Goal: Task Accomplishment & Management: Use online tool/utility

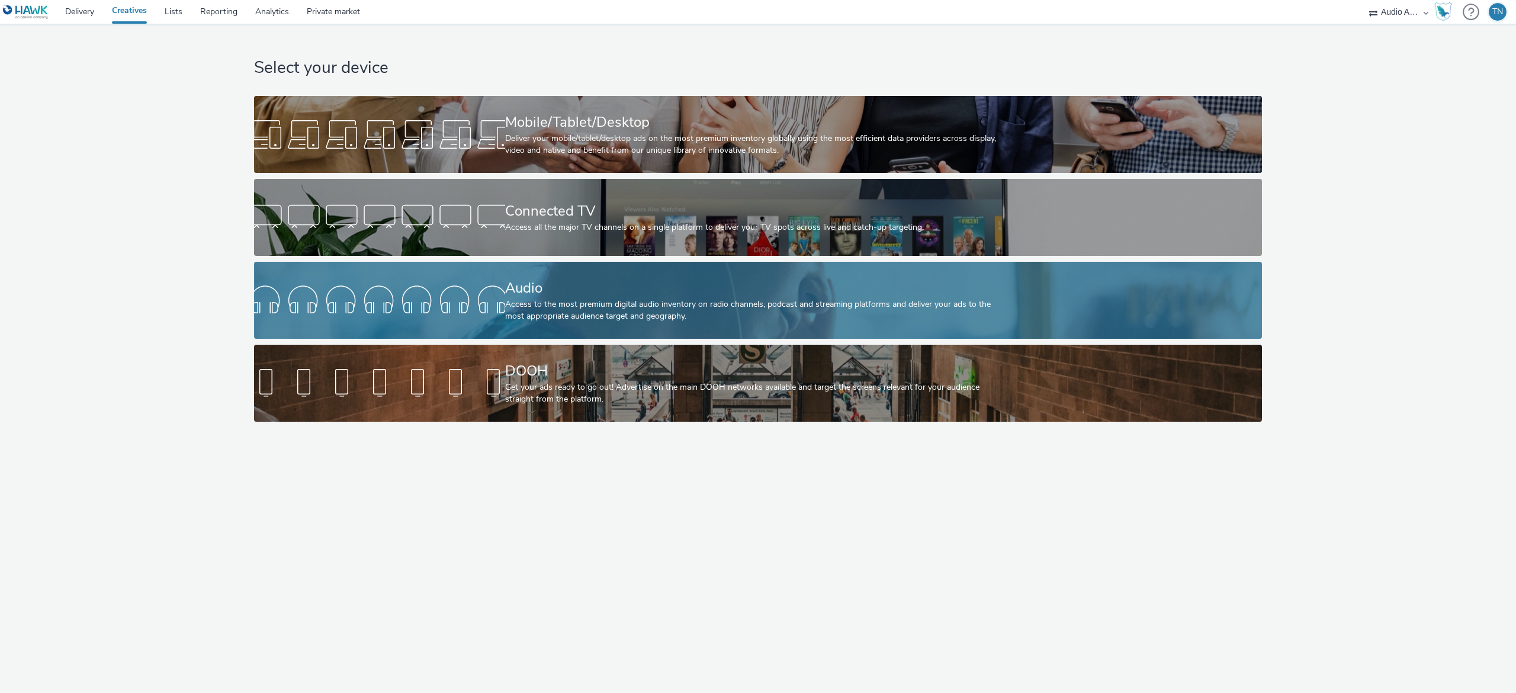
click at [735, 312] on div "Access to the most premium digital audio inventory on radio channels, podcast a…" at bounding box center [756, 310] width 502 height 24
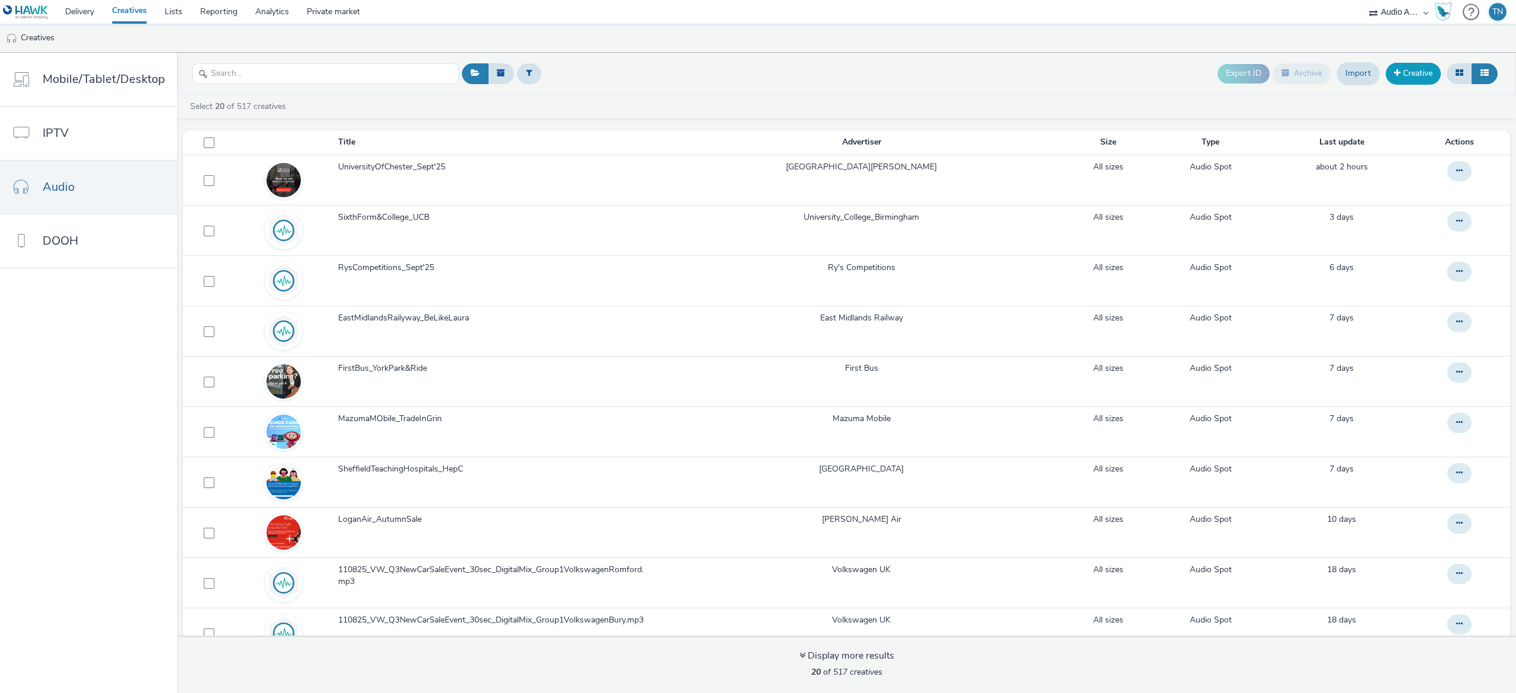
click at [1403, 68] on link "Creative" at bounding box center [1413, 73] width 55 height 21
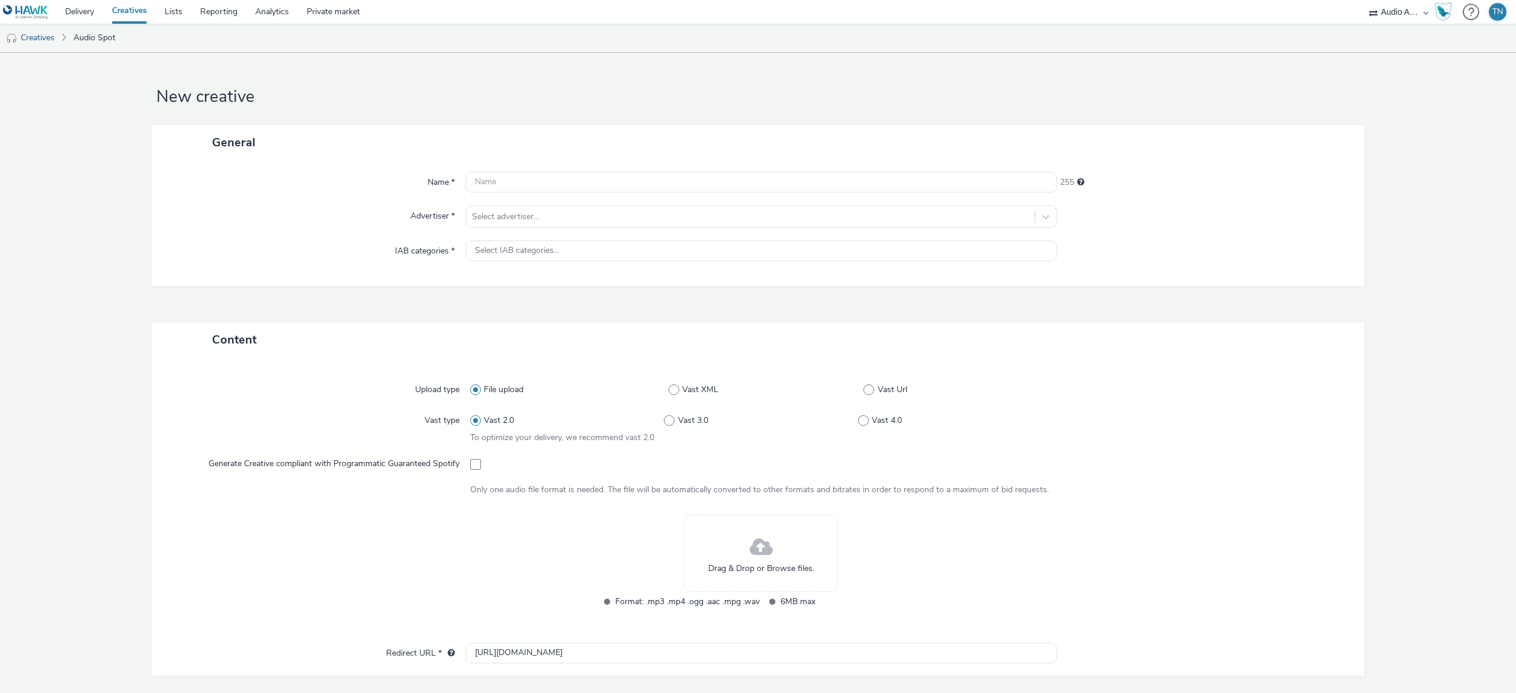
click at [750, 544] on span at bounding box center [761, 547] width 23 height 31
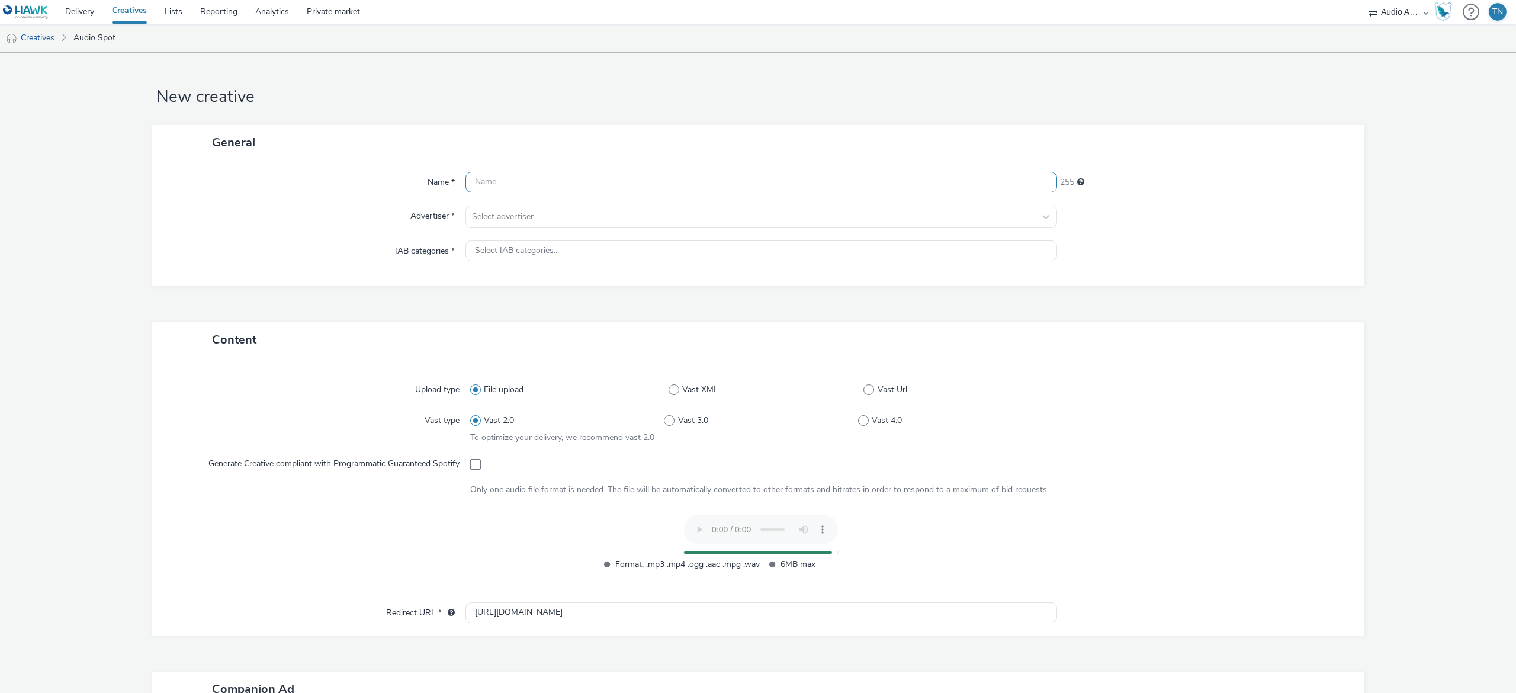
click at [533, 182] on input "text" at bounding box center [761, 182] width 592 height 21
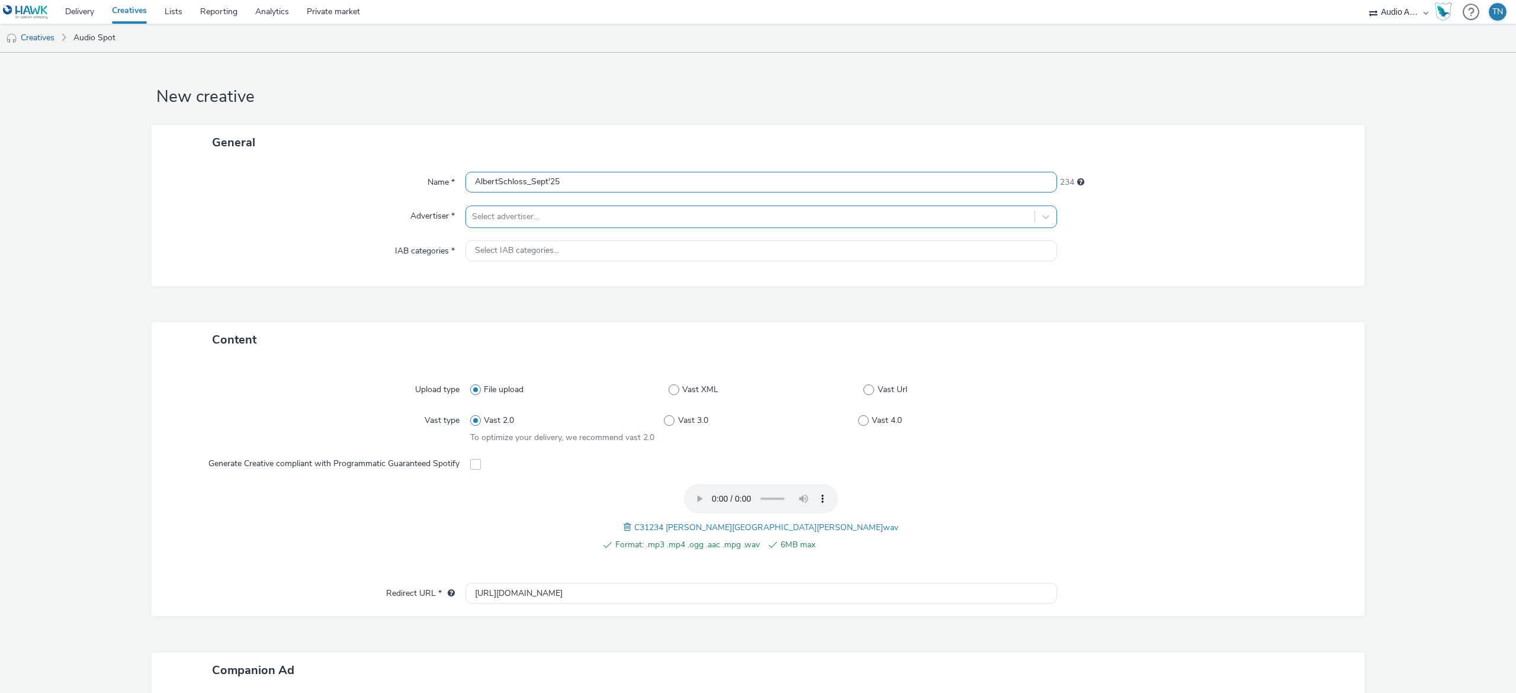
type input "AlbertSchloss_Sept'25"
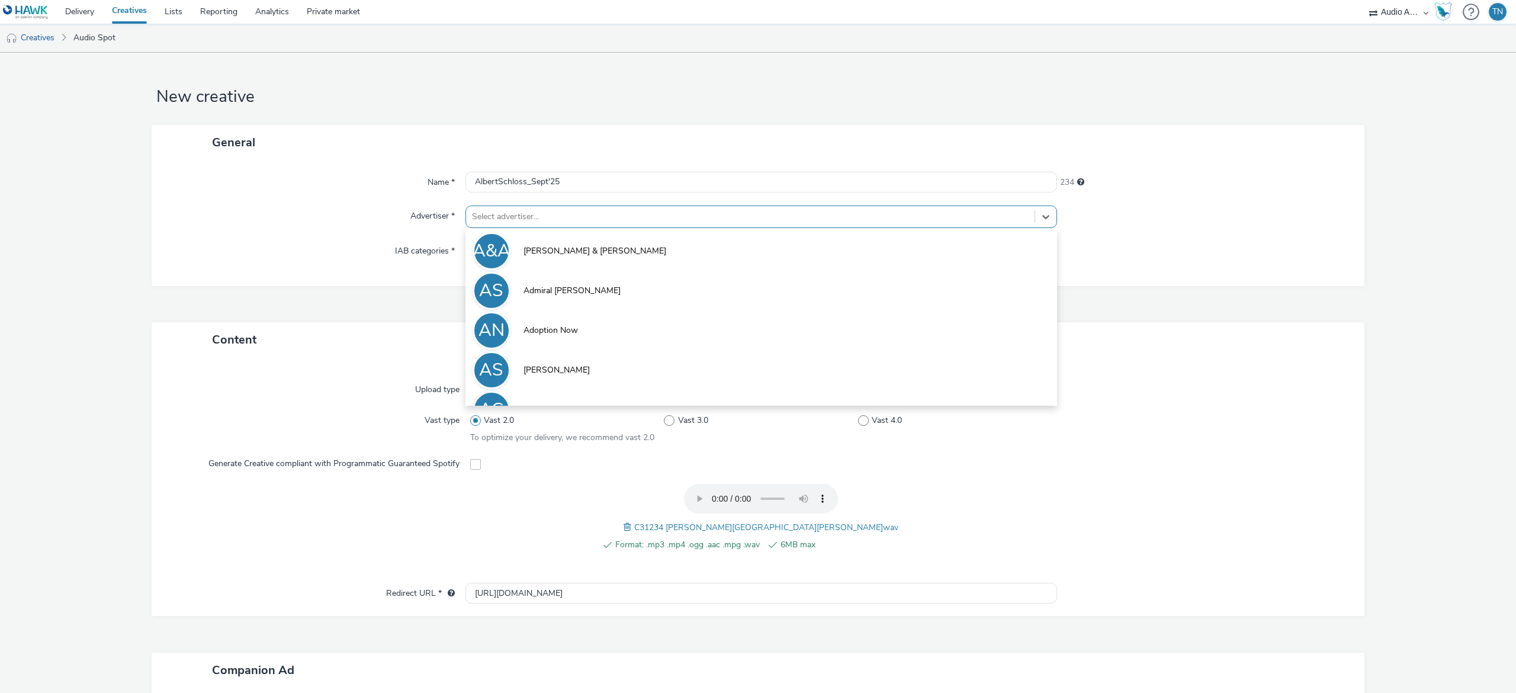
click at [851, 216] on div at bounding box center [750, 217] width 557 height 14
type input "al"
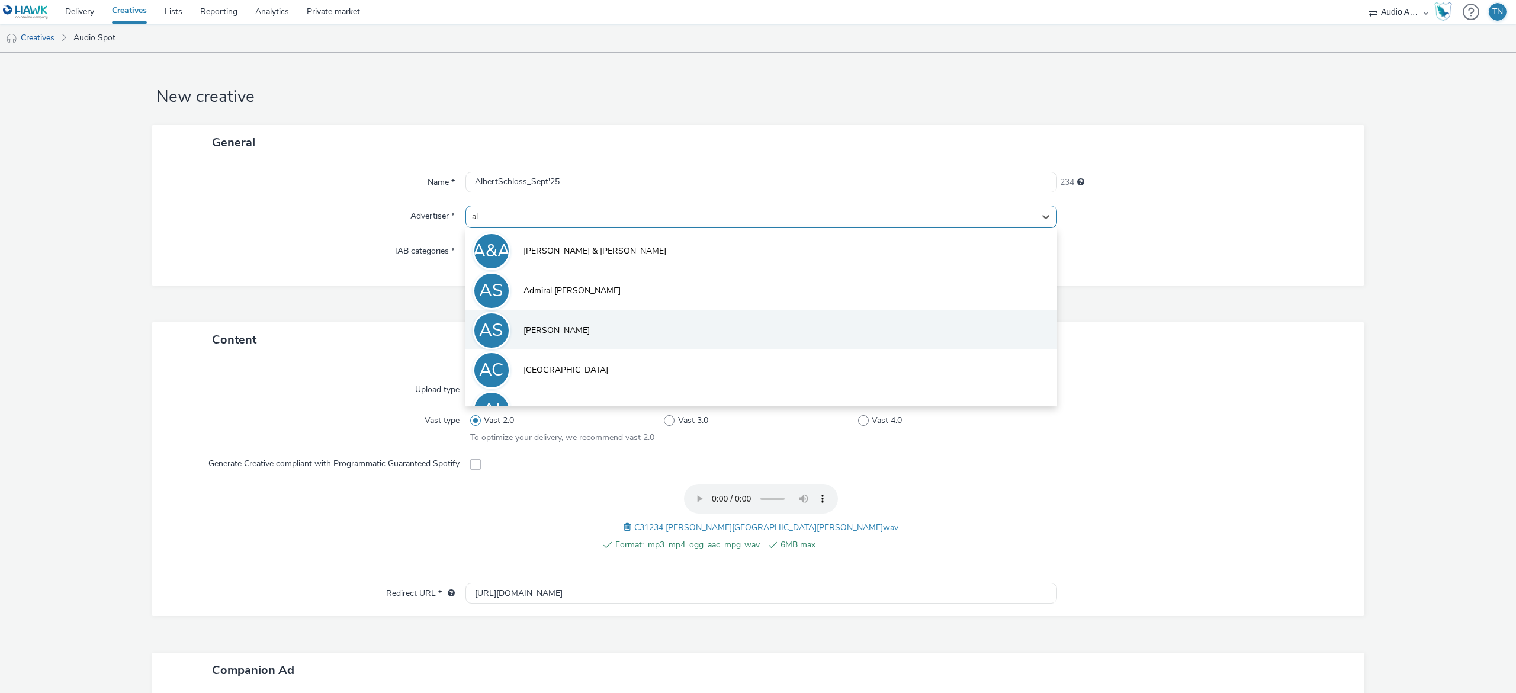
click at [663, 343] on li "AS [PERSON_NAME]" at bounding box center [761, 330] width 592 height 40
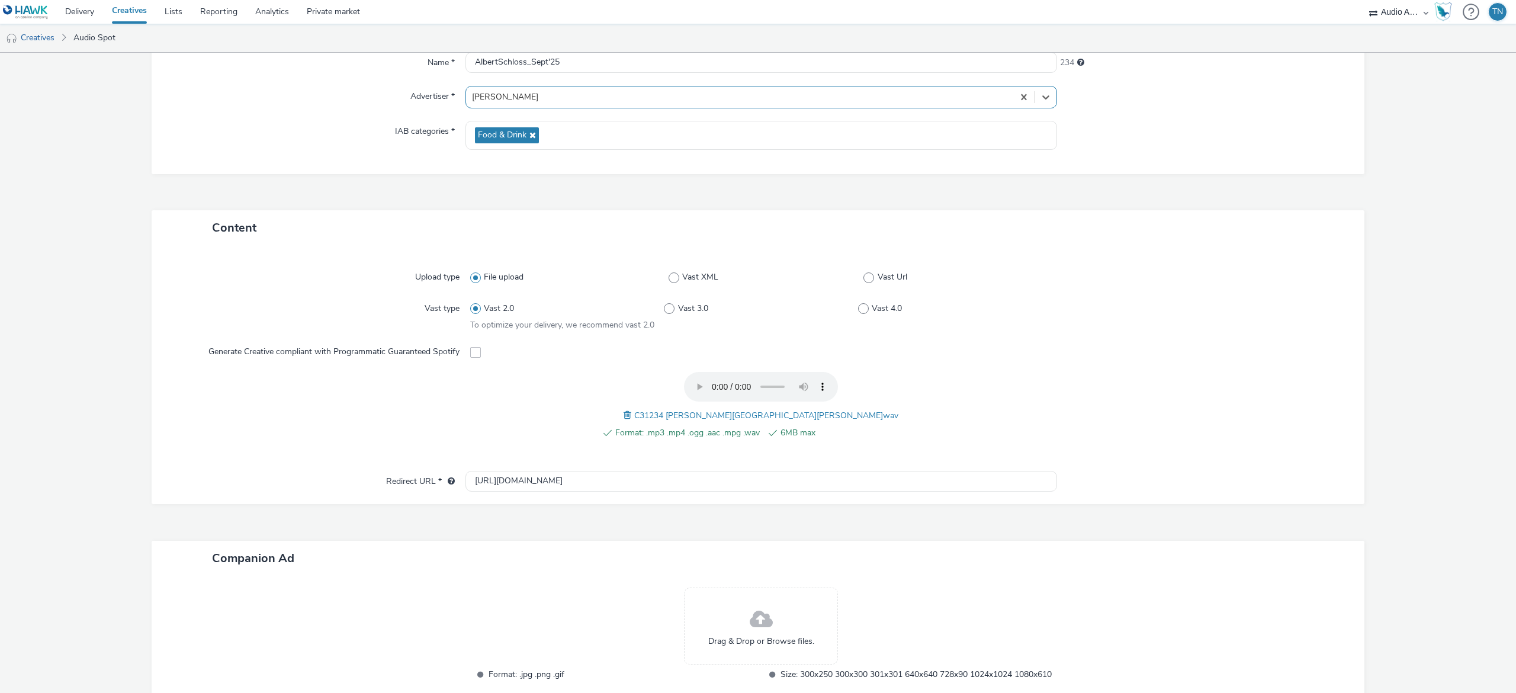
scroll to position [152, 0]
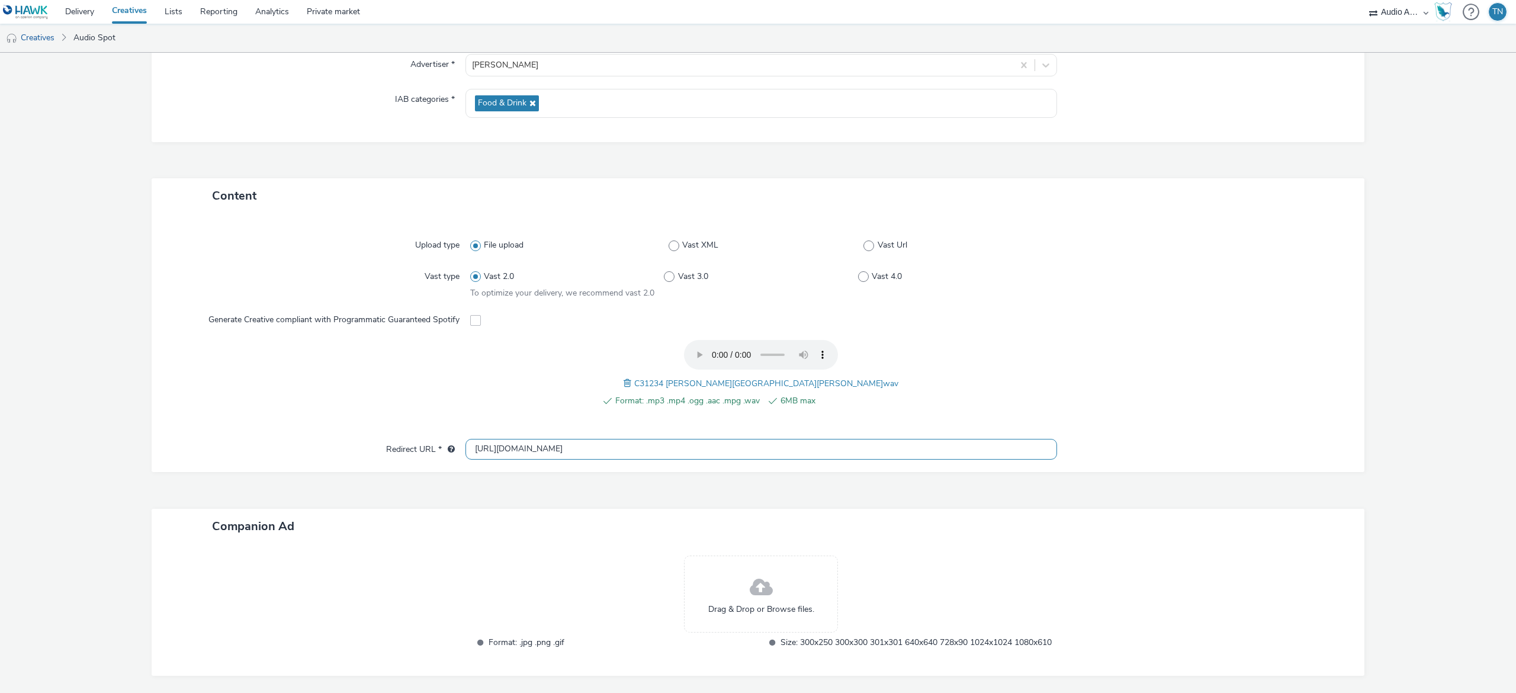
drag, startPoint x: 660, startPoint y: 443, endPoint x: 234, endPoint y: 426, distance: 425.5
click at [234, 426] on div "Upload type File upload Vast XML Vast Url Vast type Vast 2.0 Vast 3.0 Vast 4.0 …" at bounding box center [758, 342] width 1213 height 259
paste input "s://[DOMAIN_NAME][URL]"
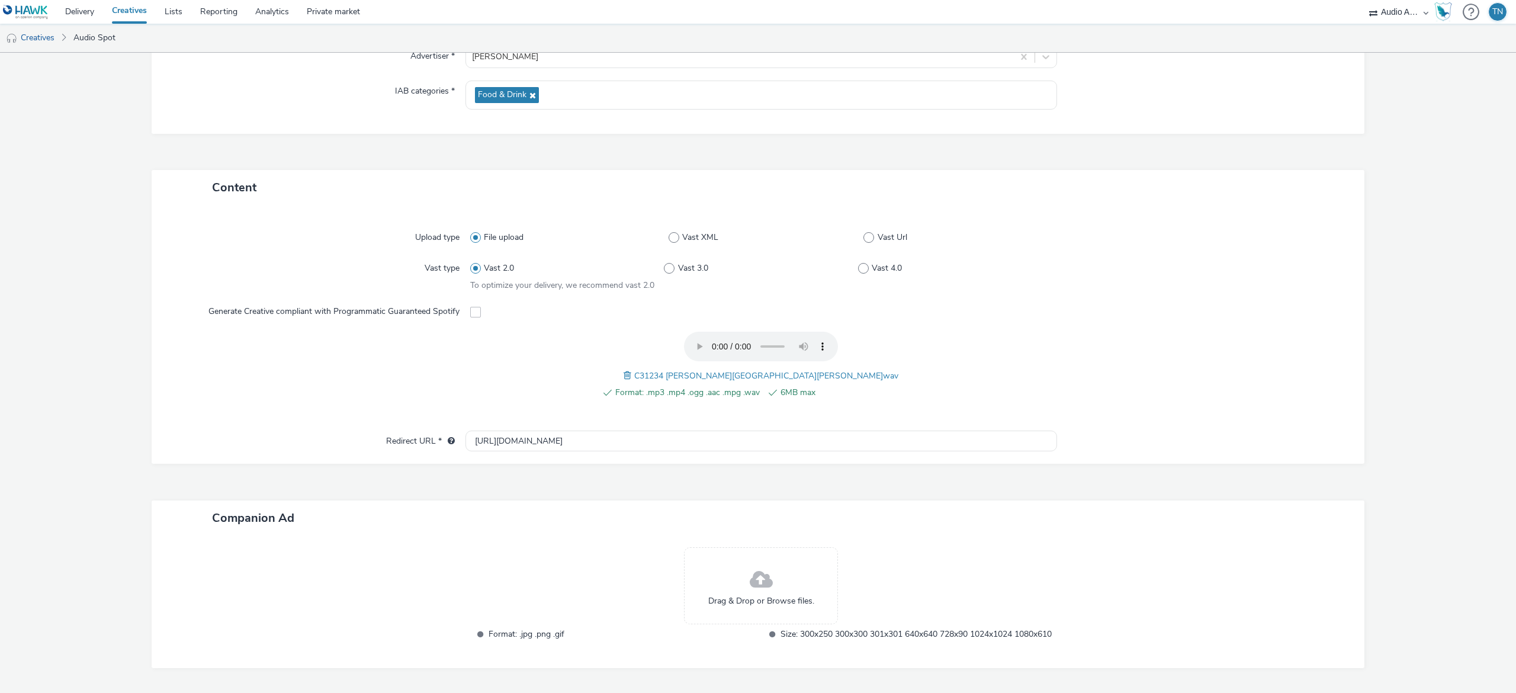
scroll to position [0, 0]
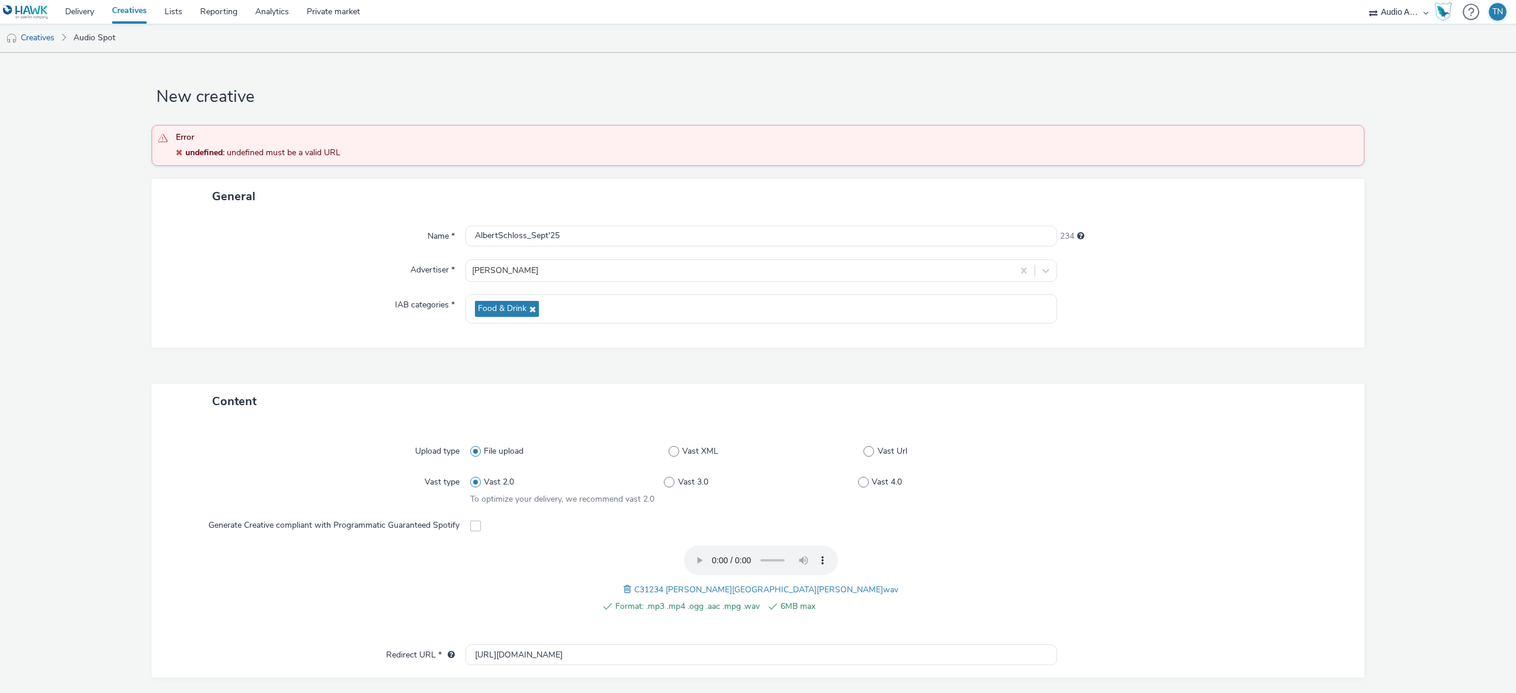
click at [1327, 673] on form "New creative Error undefined : undefined must be a valid URL General Name * Alb…" at bounding box center [758, 501] width 1516 height 896
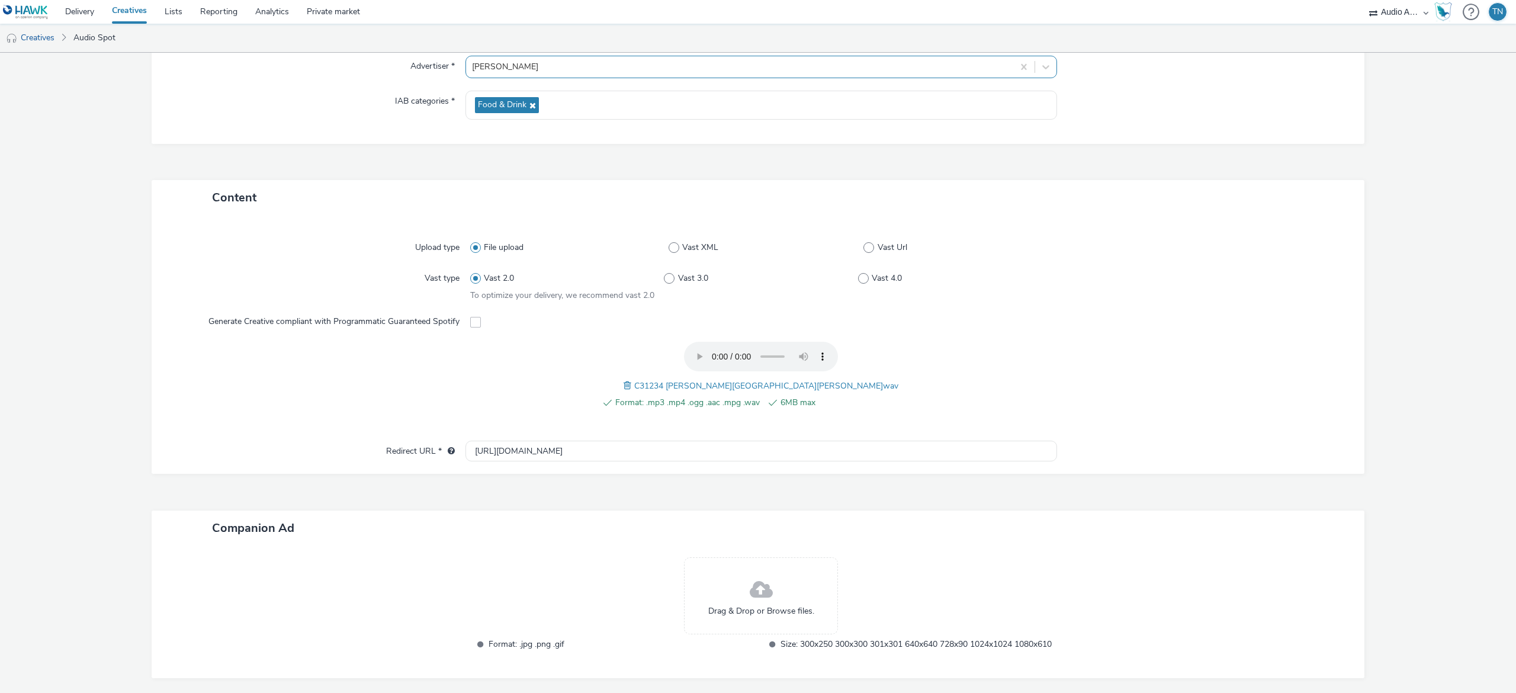
scroll to position [206, 0]
drag, startPoint x: 494, startPoint y: 446, endPoint x: 340, endPoint y: 426, distance: 155.3
click at [340, 426] on div "Upload type File upload Vast XML Vast Url Vast type Vast 2.0 Vast 3.0 Vast 4.0 …" at bounding box center [758, 342] width 1213 height 259
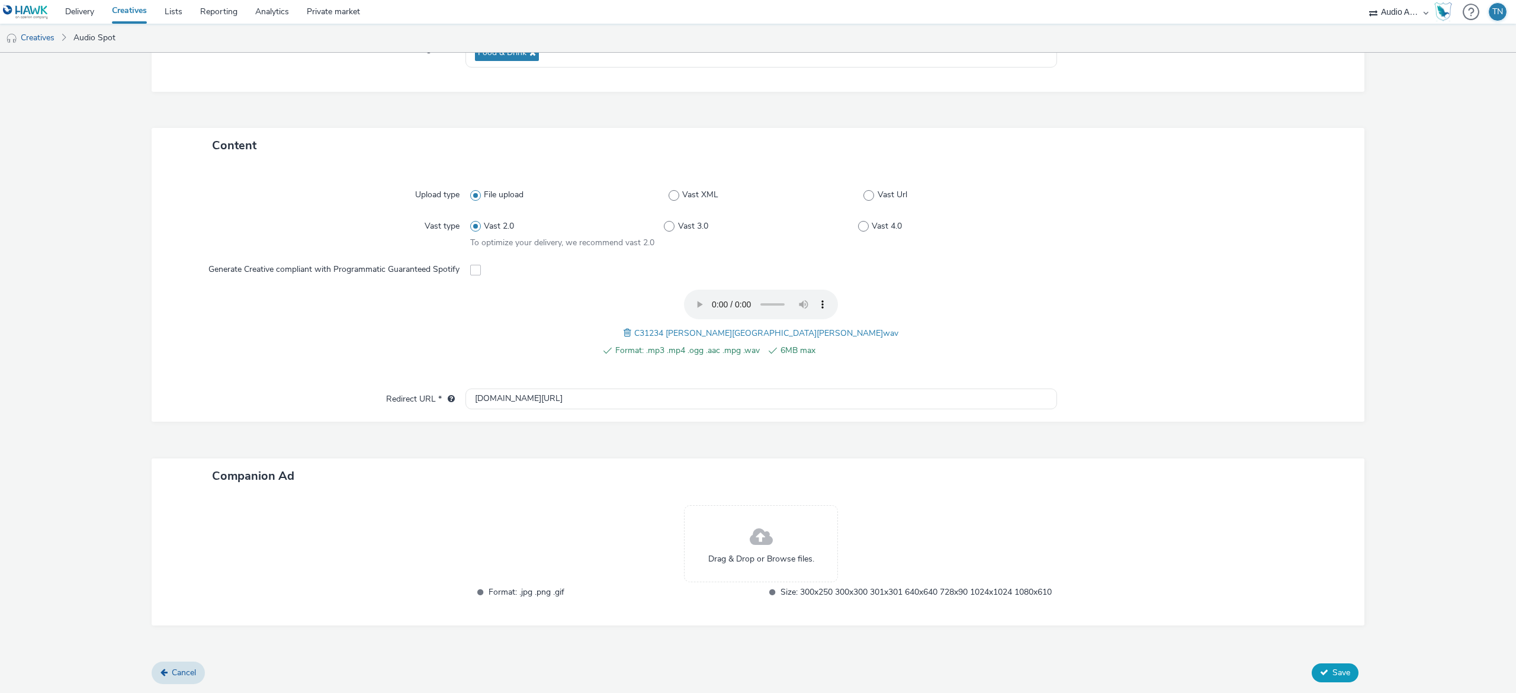
scroll to position [0, 0]
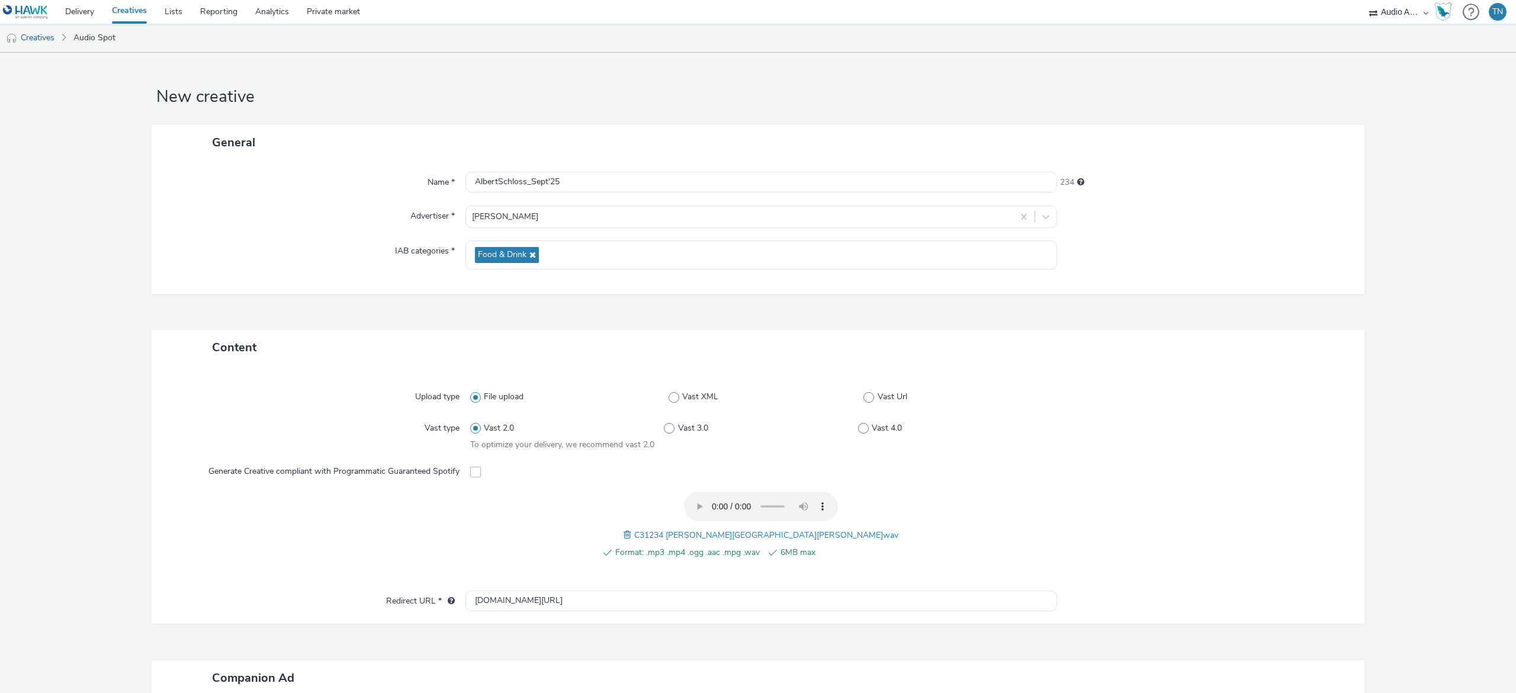
click at [1318, 670] on form "New creative General Name * AlbertSchloss_Sept'25 234 Advertiser * [PERSON_NAME…" at bounding box center [758, 474] width 1516 height 842
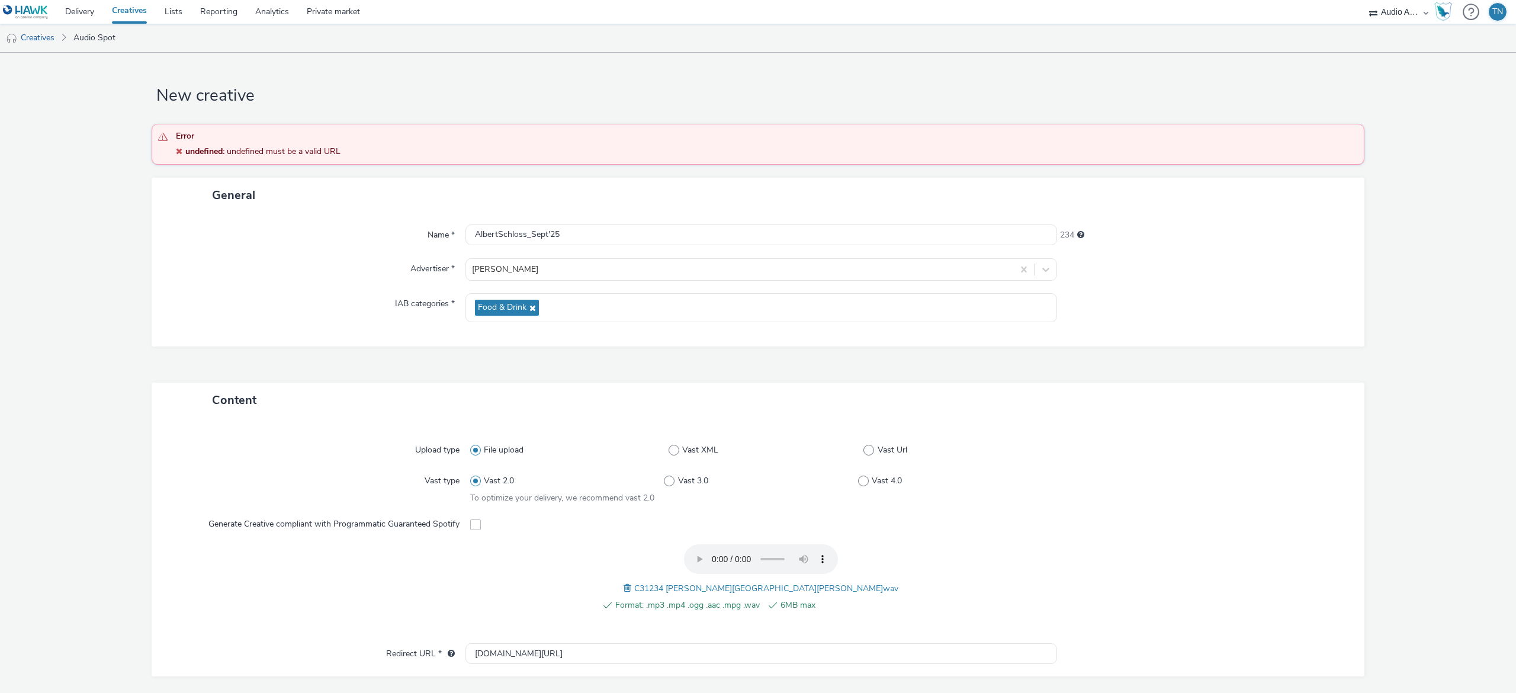
scroll to position [268, 0]
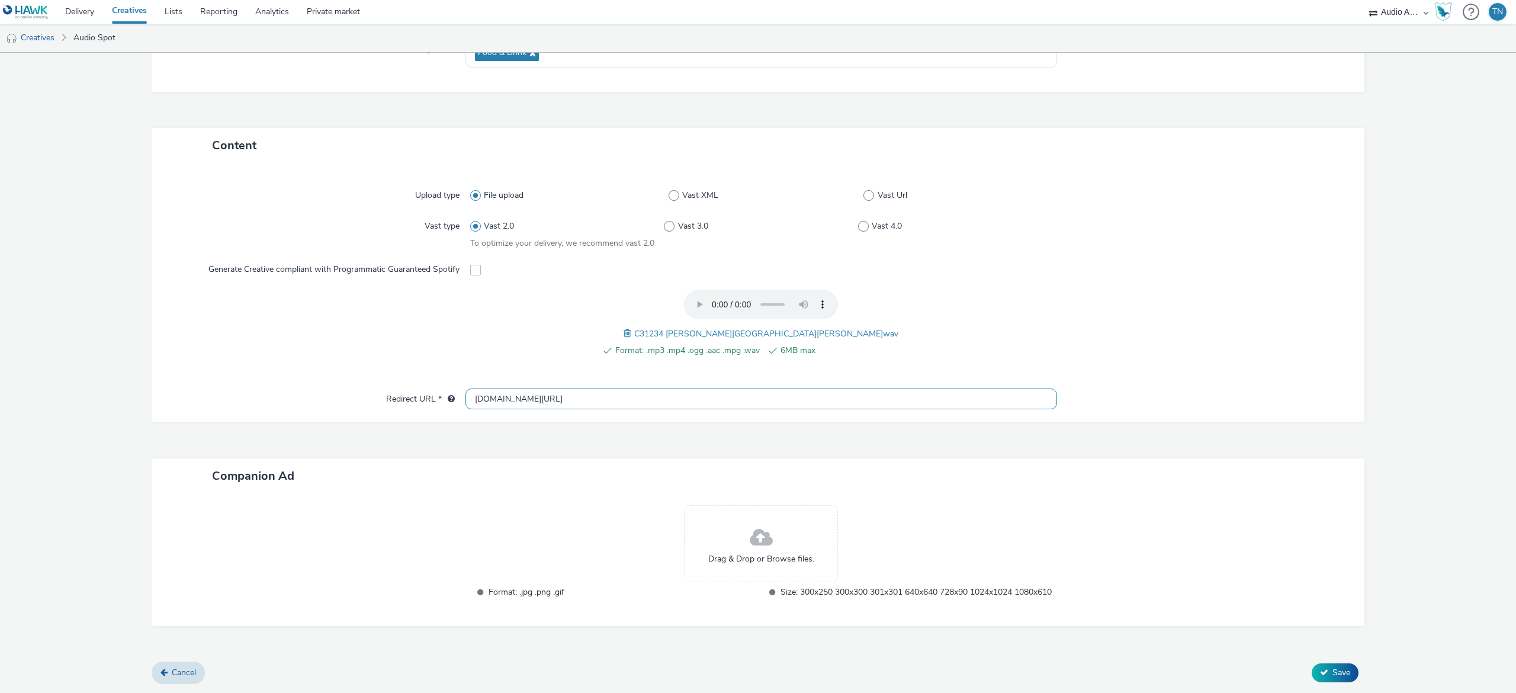
drag, startPoint x: 704, startPoint y: 380, endPoint x: 237, endPoint y: 388, distance: 466.7
click at [237, 388] on div "Redirect URL * [DOMAIN_NAME][URL]" at bounding box center [757, 398] width 1189 height 21
paste input "[URL][DOMAIN_NAME]"
type input "[URL][DOMAIN_NAME]"
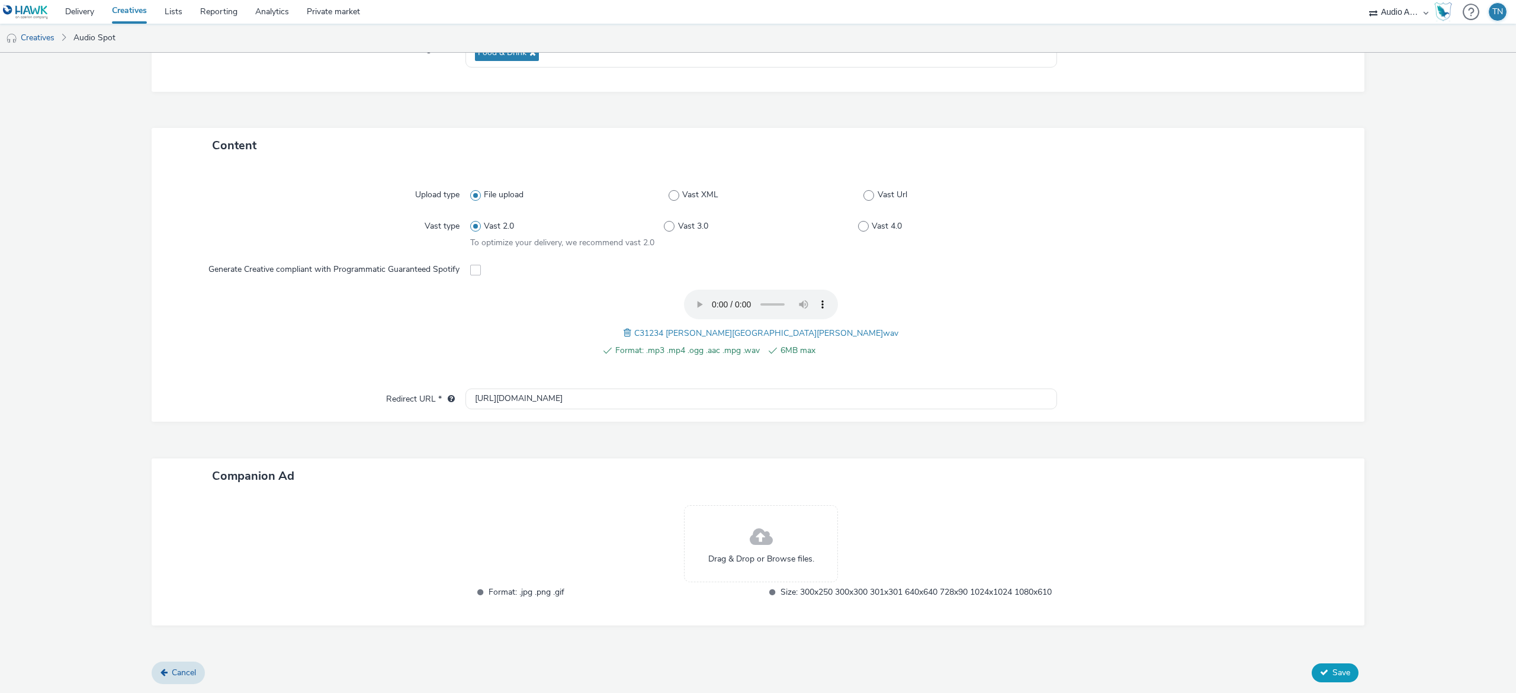
click at [1320, 669] on icon at bounding box center [1324, 672] width 8 height 8
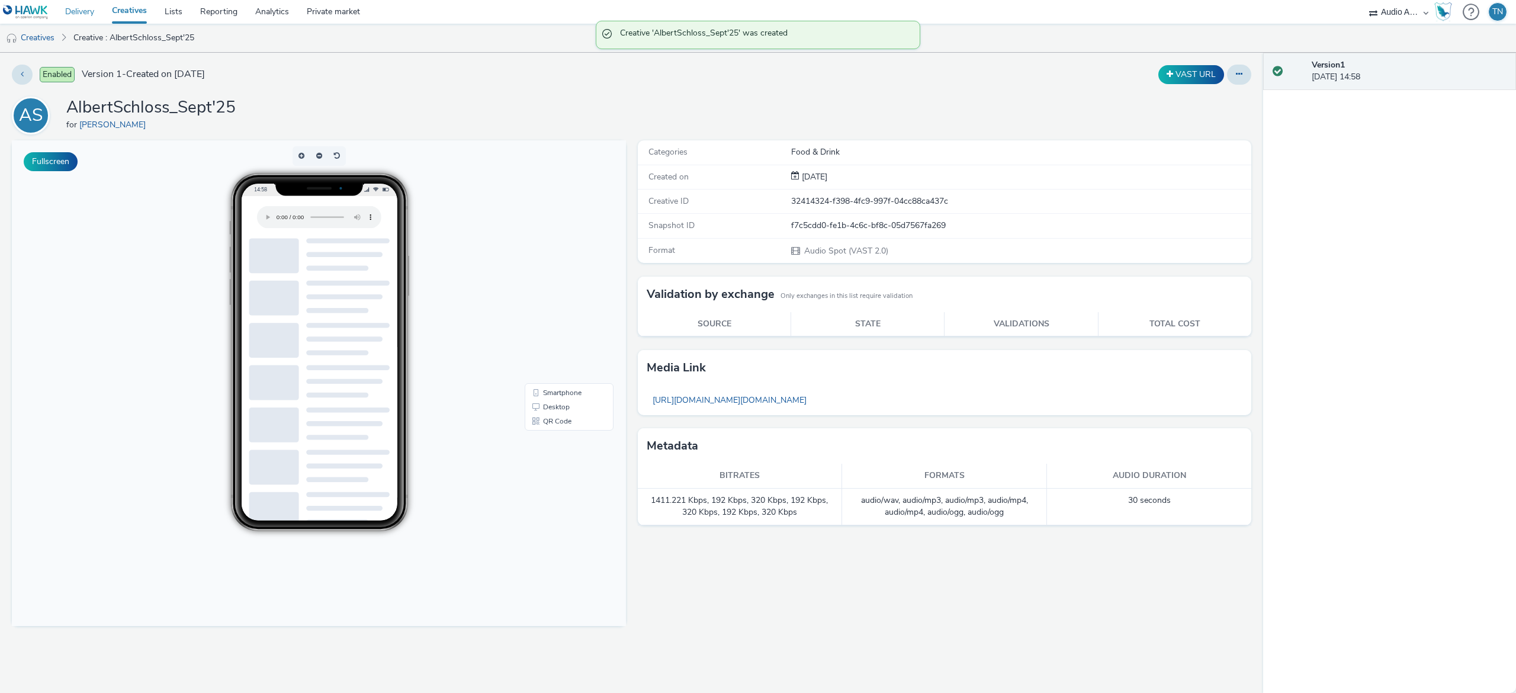
click at [81, 4] on link "Delivery" at bounding box center [79, 12] width 47 height 24
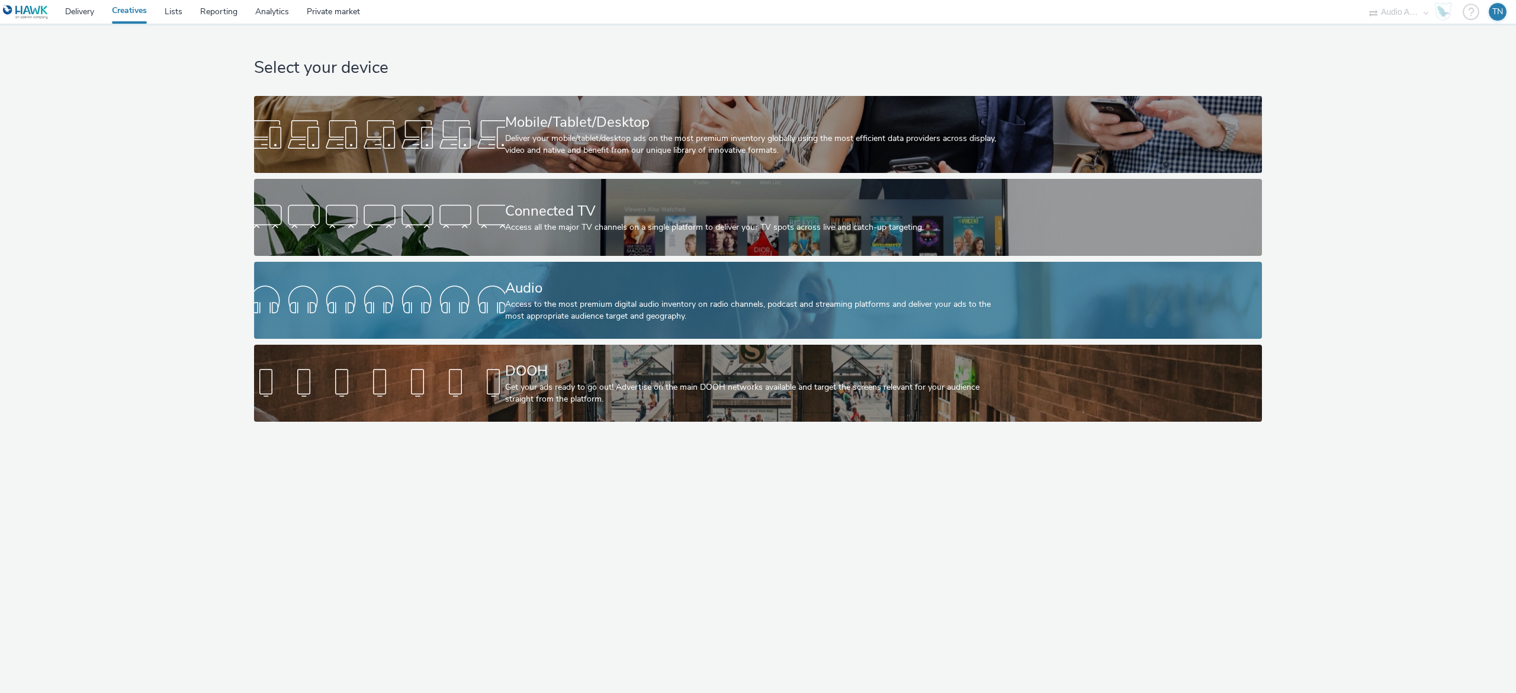
click at [464, 324] on link "Audio Access to the most premium digital audio inventory on radio channels, pod…" at bounding box center [758, 300] width 1008 height 77
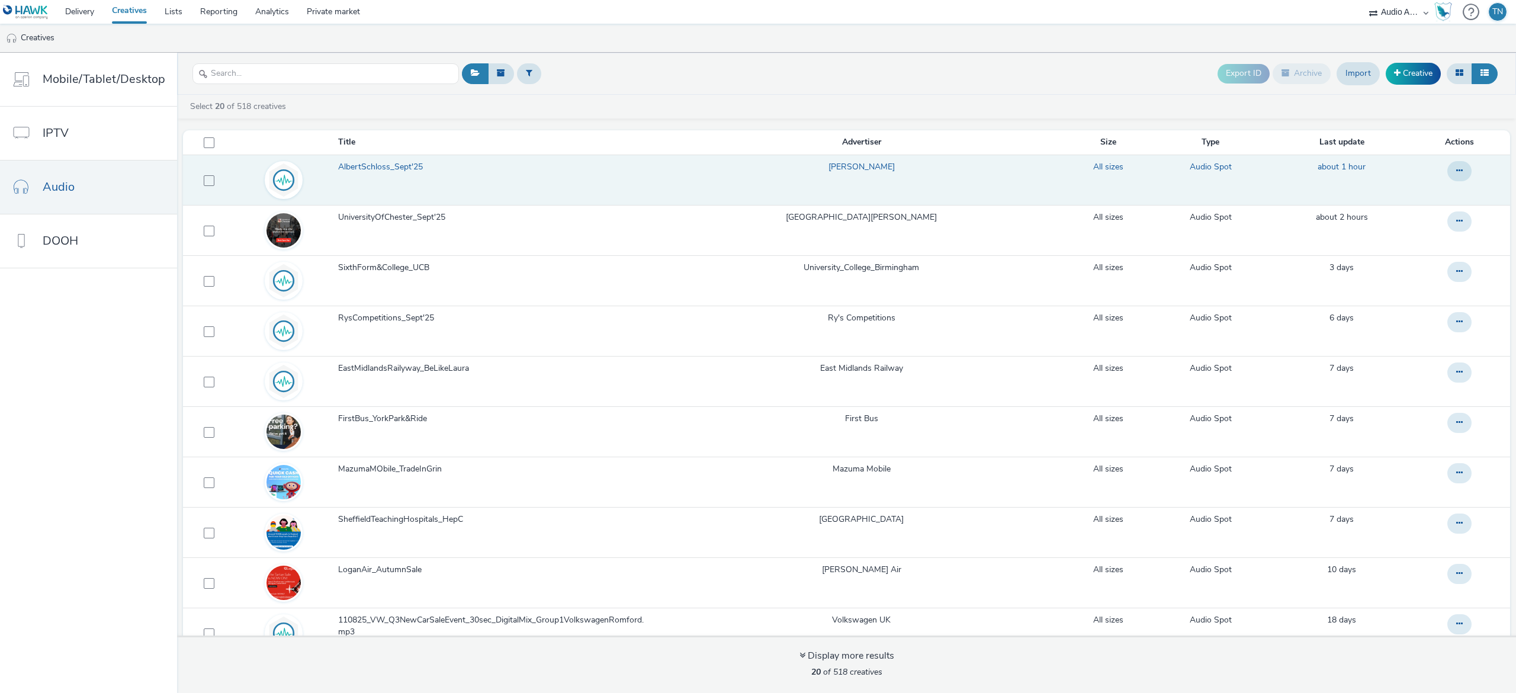
click at [368, 179] on link "AlbertSchloss_Sept'25" at bounding box center [497, 170] width 319 height 18
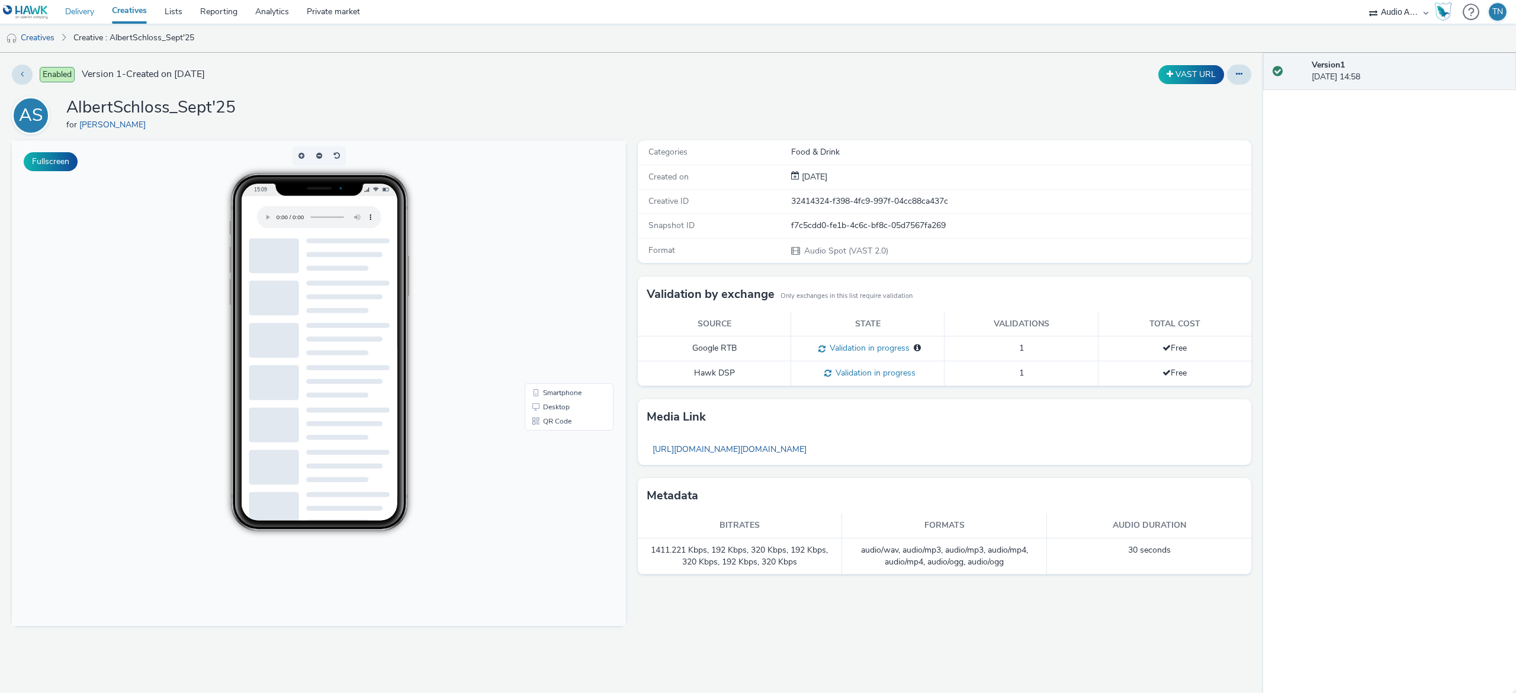
click at [70, 11] on link "Delivery" at bounding box center [79, 12] width 47 height 24
